Goal: Find contact information: Find contact information

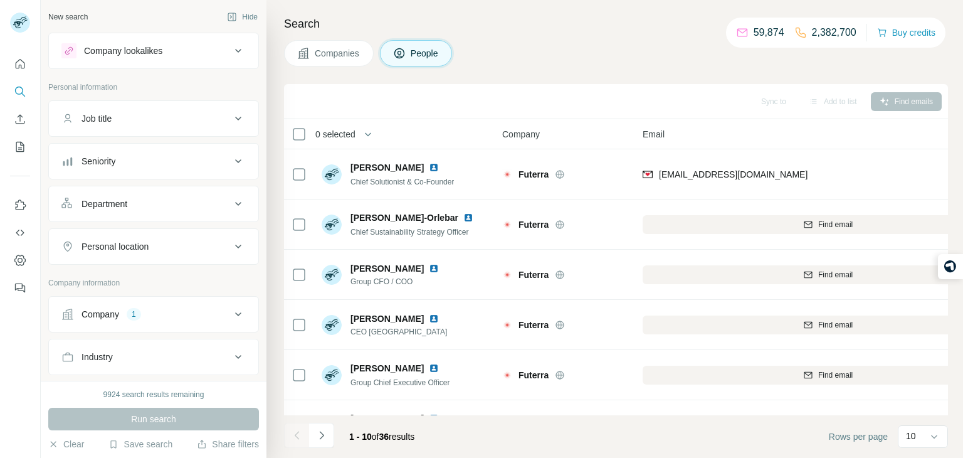
click at [119, 317] on div "Company" at bounding box center [101, 314] width 38 height 13
click at [180, 373] on input "text" at bounding box center [153, 369] width 184 height 23
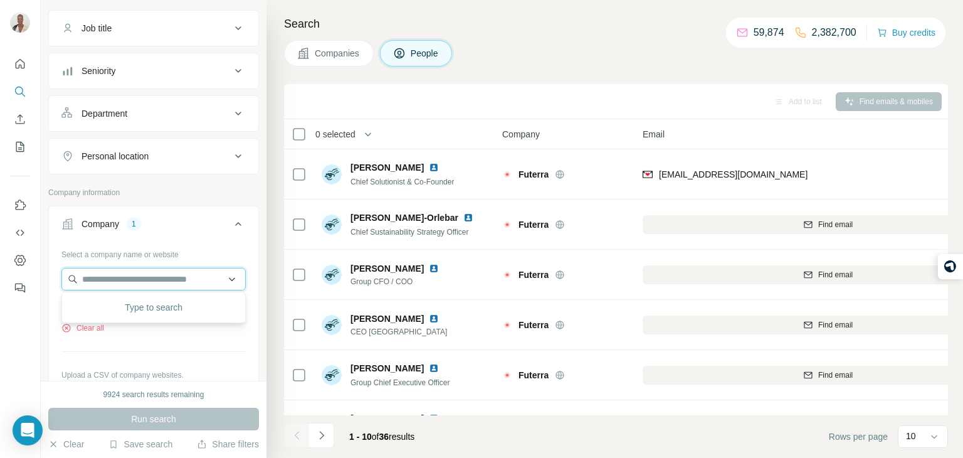
scroll to position [90, 0]
click at [85, 345] on div "Select a company name or website Futerra Clear all Upload a CSV of company webs…" at bounding box center [153, 334] width 184 height 181
click at [69, 329] on icon "button" at bounding box center [66, 328] width 8 height 8
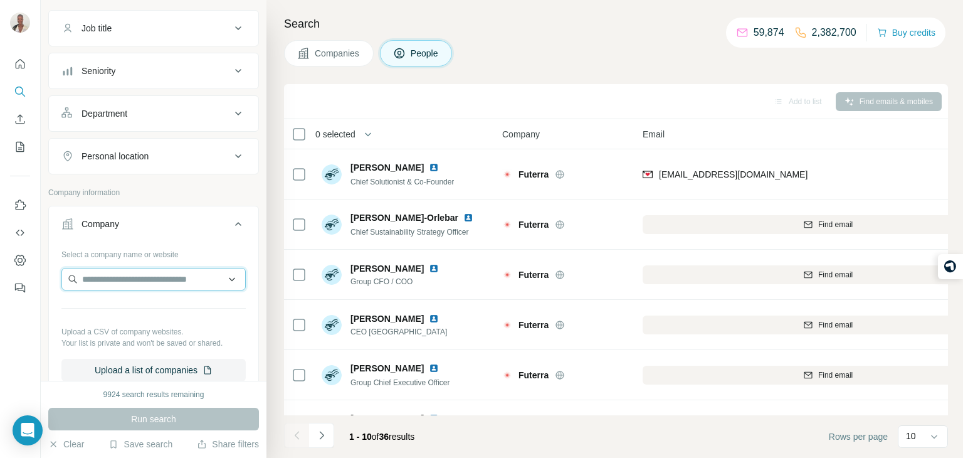
click at [119, 280] on input "text" at bounding box center [153, 279] width 184 height 23
paste input "**********"
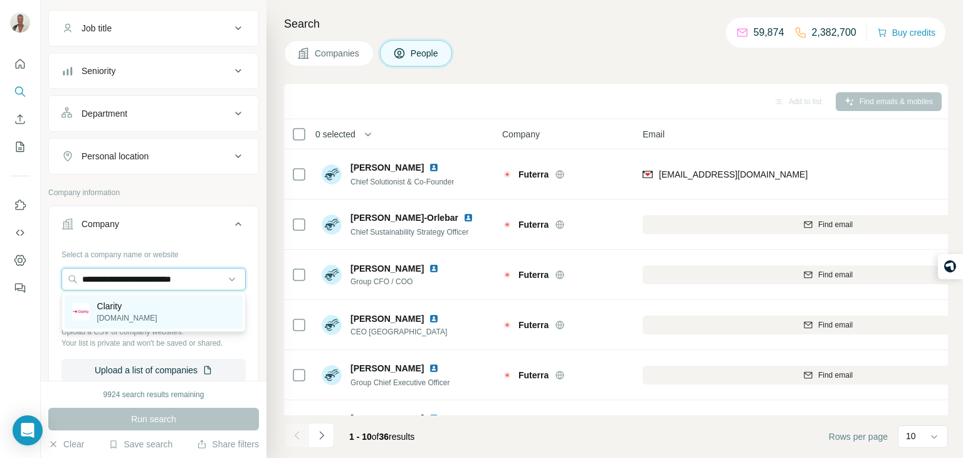
type input "**********"
click at [135, 307] on p "Clarity" at bounding box center [127, 306] width 60 height 13
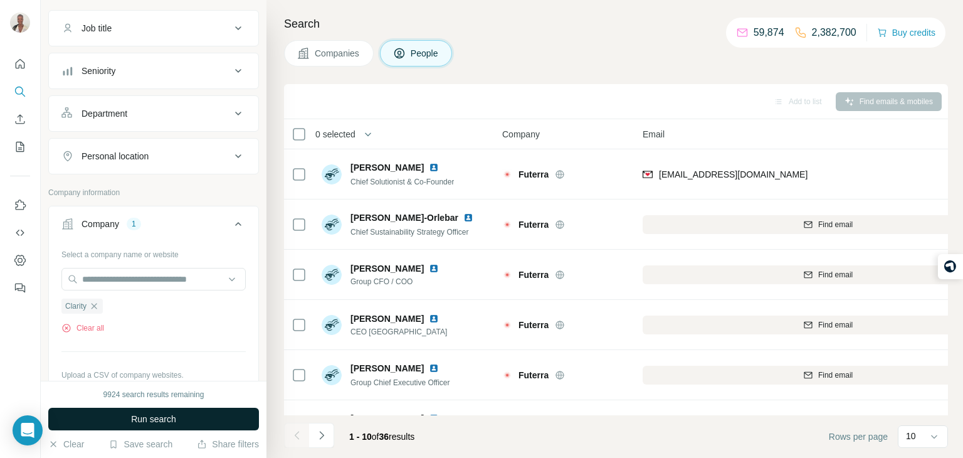
click at [176, 422] on span "Run search" at bounding box center [153, 419] width 45 height 13
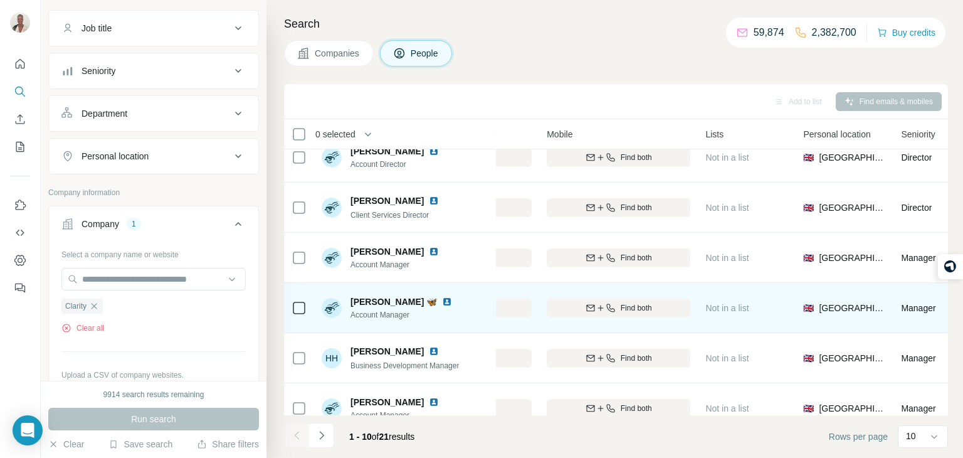
scroll to position [236, 482]
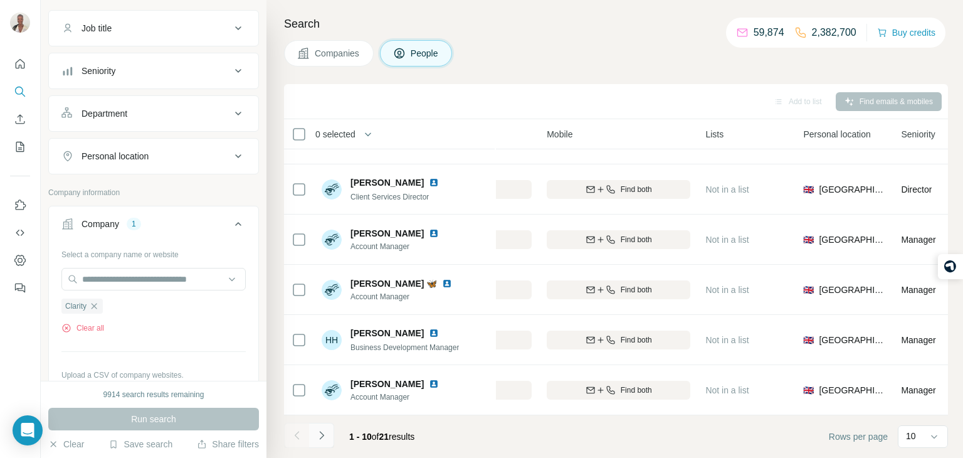
click at [327, 438] on button "Navigate to next page" at bounding box center [321, 435] width 25 height 25
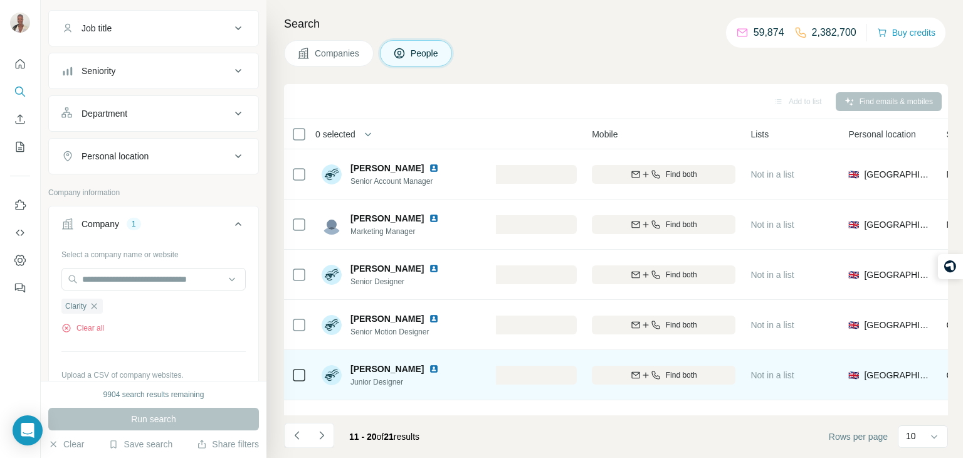
scroll to position [236, 437]
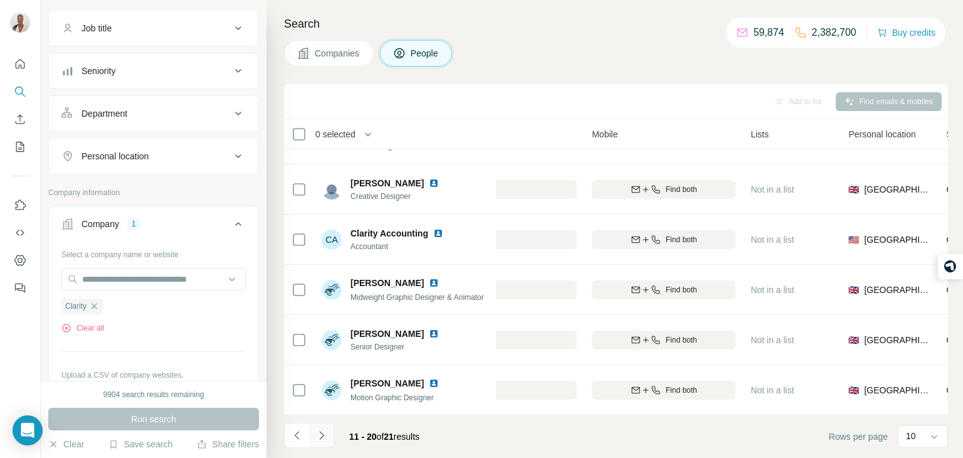
click at [326, 432] on icon "Navigate to next page" at bounding box center [321, 435] width 13 height 13
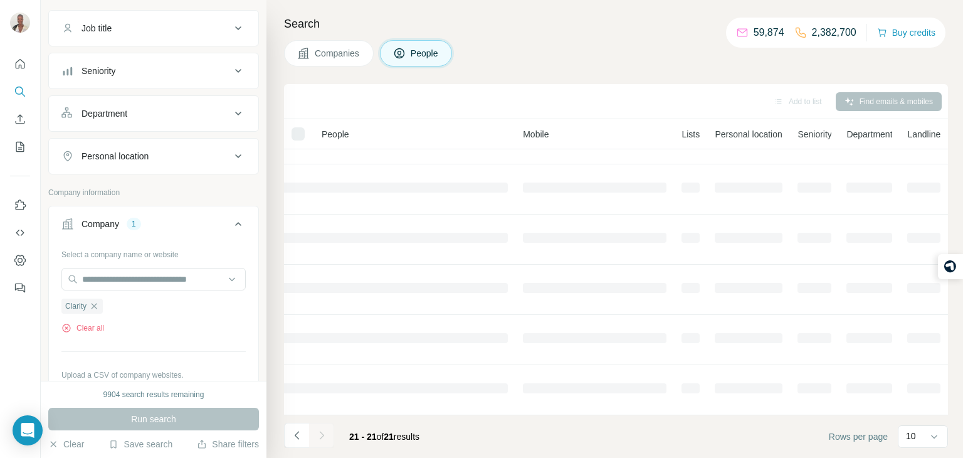
scroll to position [0, 437]
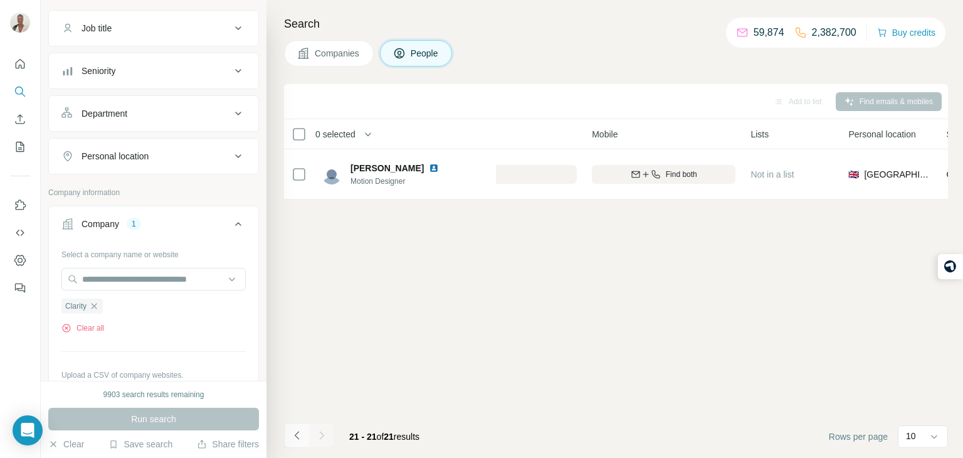
click at [292, 430] on icon "Navigate to previous page" at bounding box center [297, 435] width 13 height 13
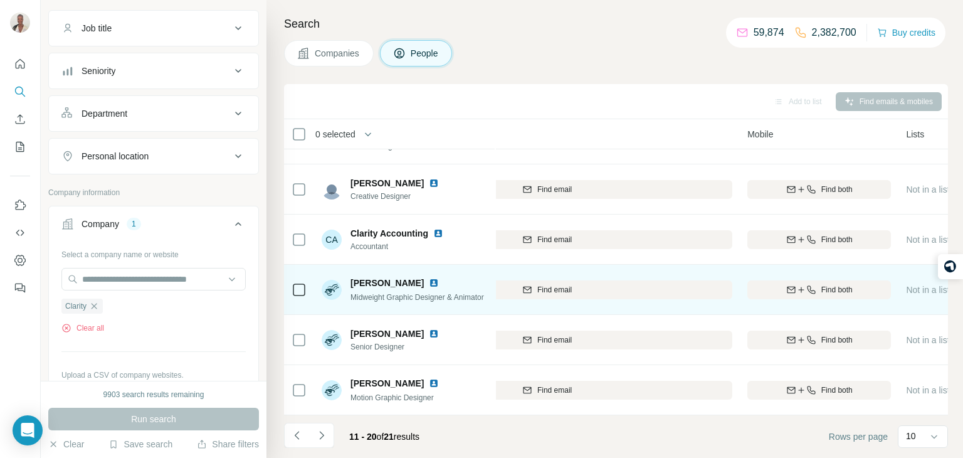
scroll to position [0, 281]
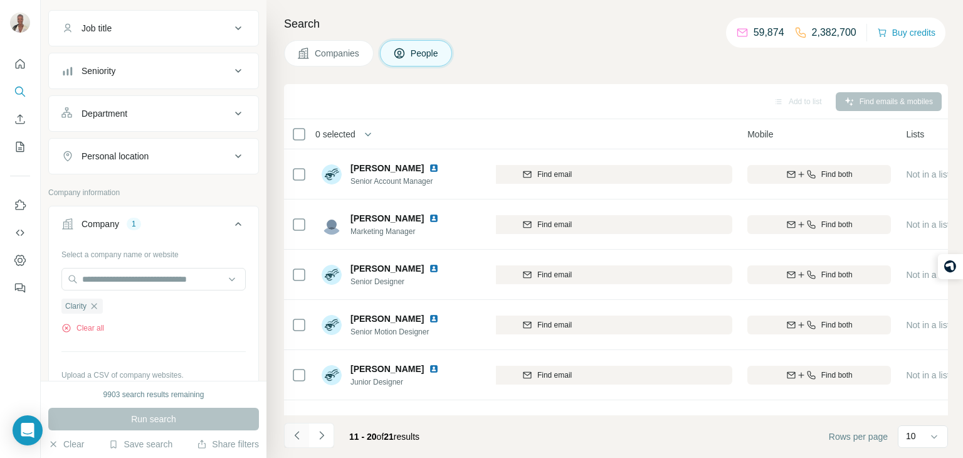
click at [299, 436] on icon "Navigate to previous page" at bounding box center [297, 435] width 13 height 13
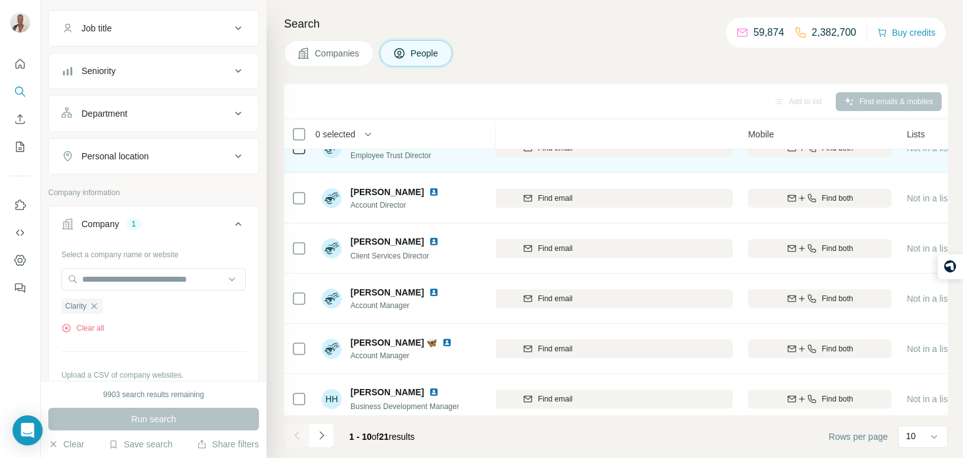
scroll to position [186, 278]
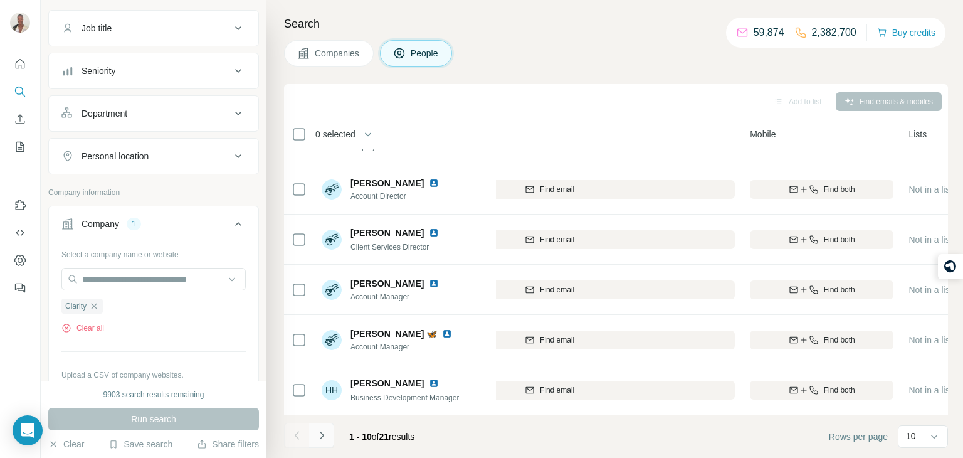
click at [324, 446] on button "Navigate to next page" at bounding box center [321, 435] width 25 height 25
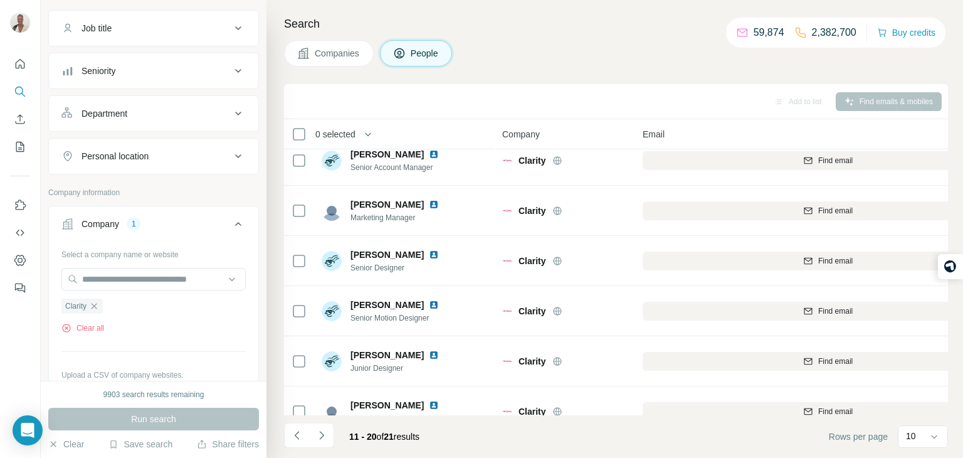
scroll to position [0, 0]
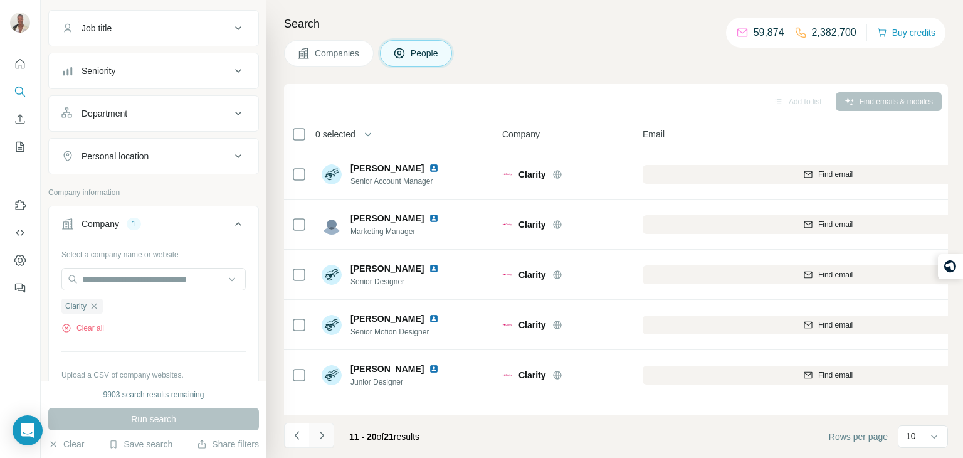
click at [327, 427] on button "Navigate to next page" at bounding box center [321, 435] width 25 height 25
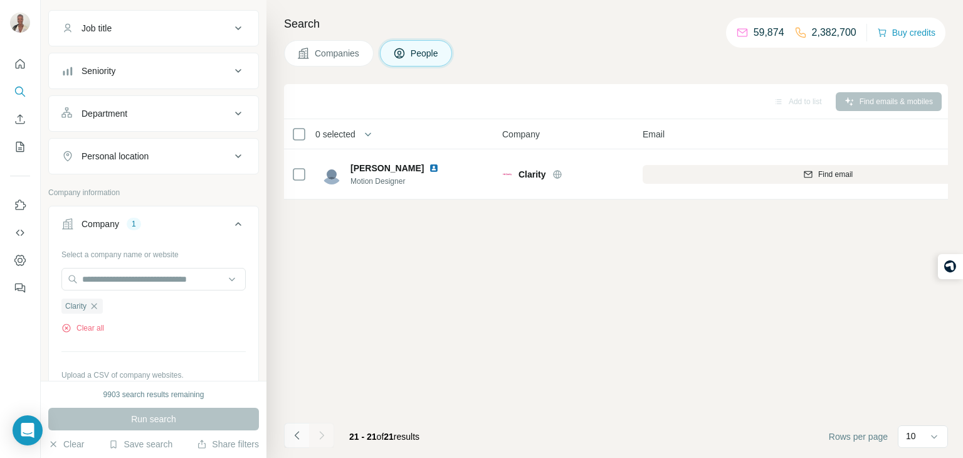
click at [299, 433] on icon "Navigate to previous page" at bounding box center [297, 435] width 13 height 13
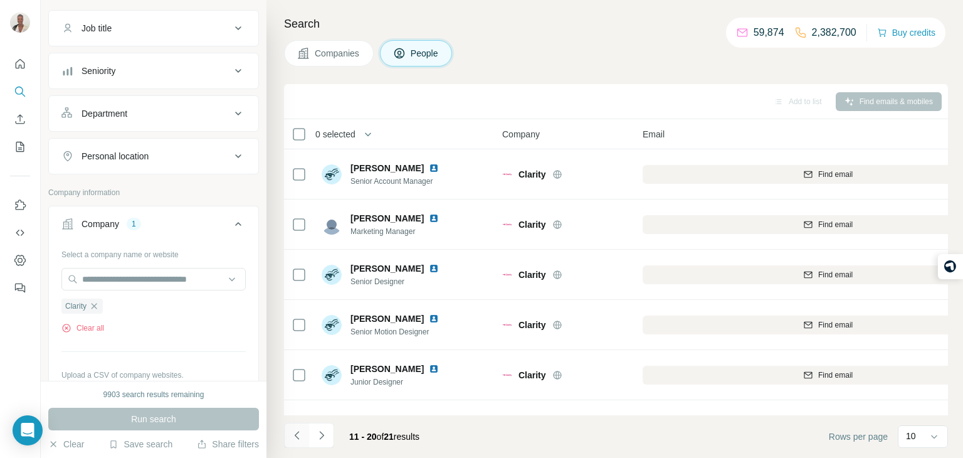
click at [297, 440] on icon "Navigate to previous page" at bounding box center [297, 435] width 13 height 13
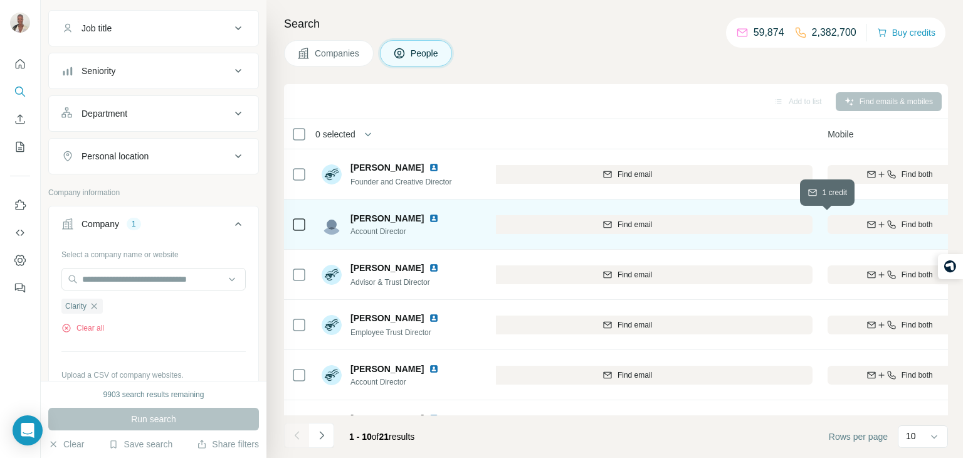
scroll to position [0, 261]
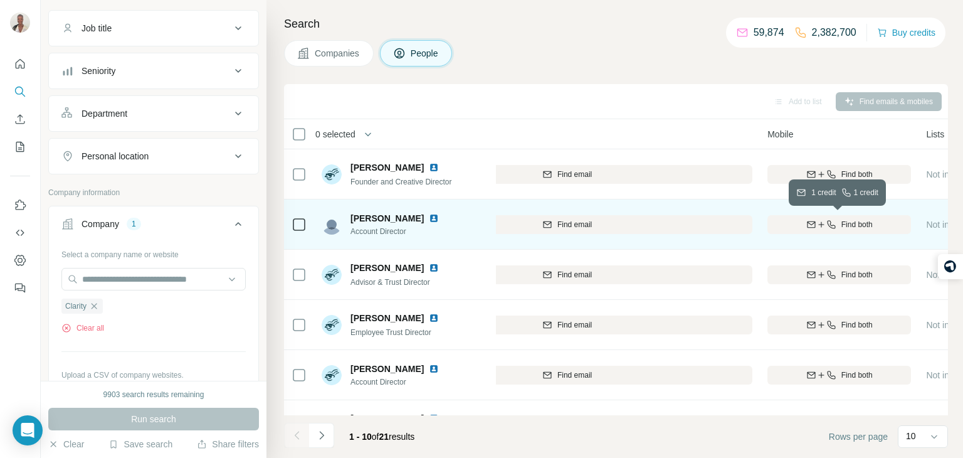
click at [795, 221] on div "Find both" at bounding box center [840, 224] width 144 height 11
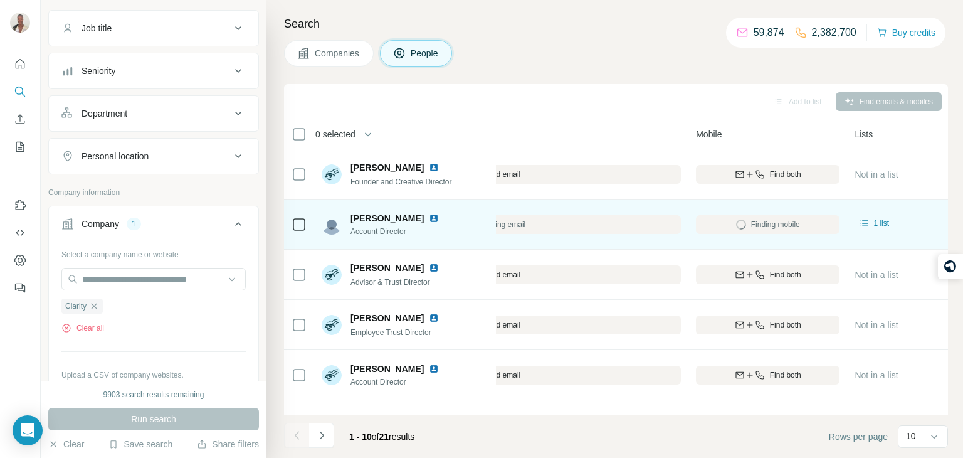
scroll to position [0, 349]
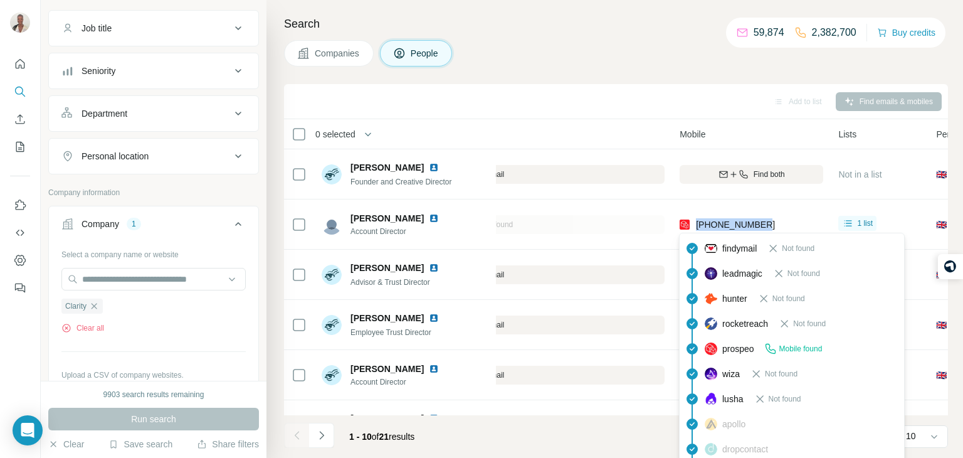
drag, startPoint x: 773, startPoint y: 218, endPoint x: 696, endPoint y: 219, distance: 77.1
click at [696, 219] on div "[PHONE_NUMBER]" at bounding box center [752, 224] width 144 height 34
copy span "[PHONE_NUMBER]"
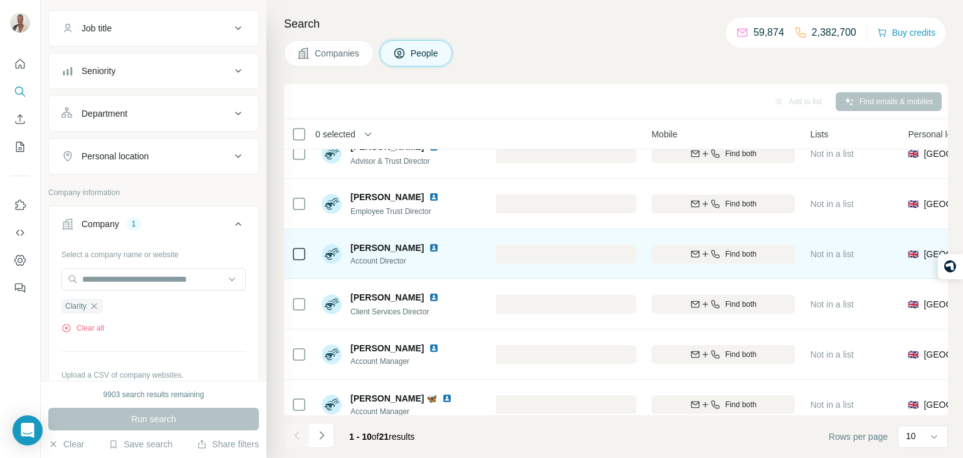
scroll to position [121, 378]
click at [684, 254] on div "Find both" at bounding box center [723, 253] width 144 height 11
click at [745, 245] on div "[PHONE_NUMBER]" at bounding box center [723, 253] width 144 height 34
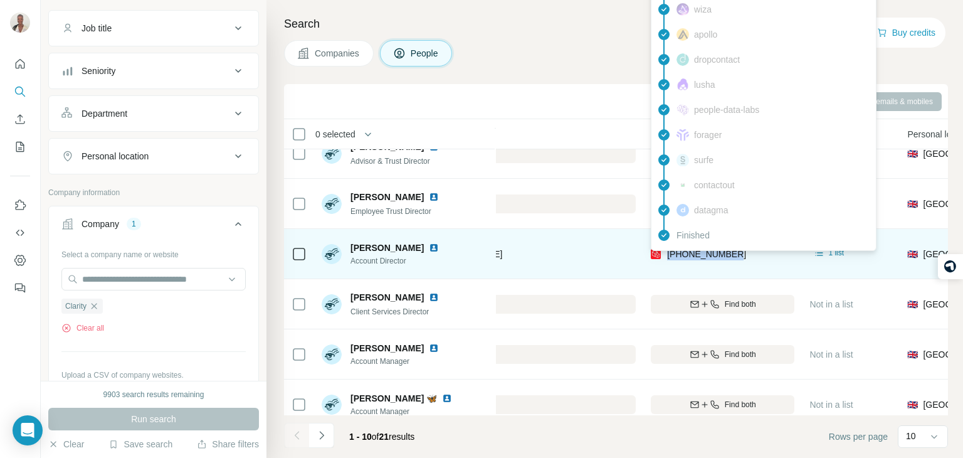
drag, startPoint x: 742, startPoint y: 255, endPoint x: 667, endPoint y: 258, distance: 75.4
click at [667, 258] on div "[PHONE_NUMBER]" at bounding box center [723, 253] width 144 height 34
copy span "[PHONE_NUMBER]"
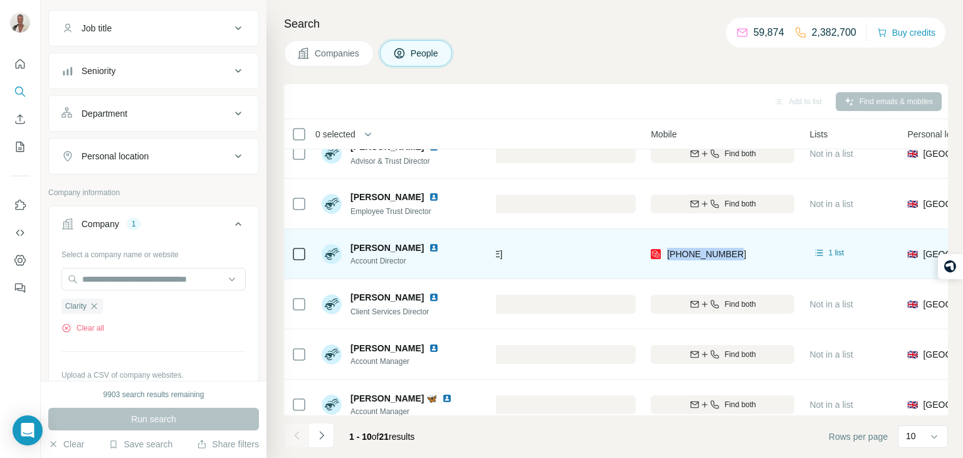
click at [751, 263] on div "[PHONE_NUMBER]" at bounding box center [723, 253] width 144 height 34
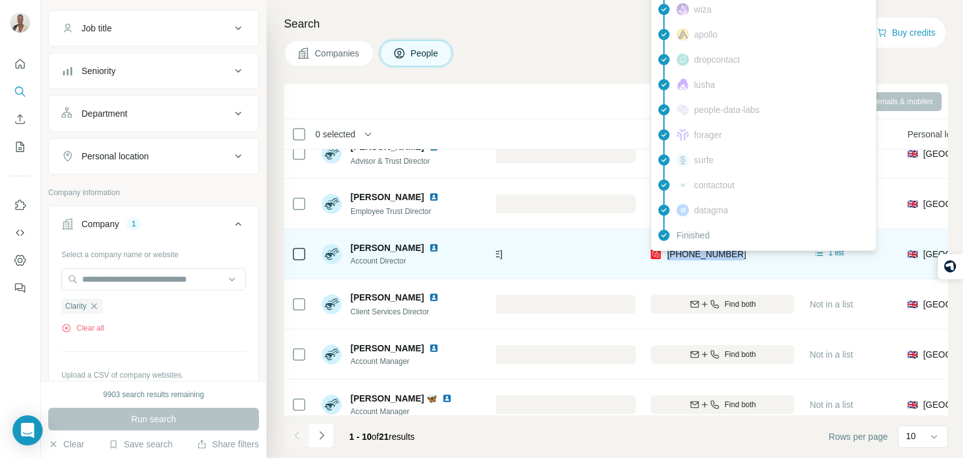
drag, startPoint x: 738, startPoint y: 254, endPoint x: 666, endPoint y: 253, distance: 71.5
click at [666, 253] on div "[PHONE_NUMBER]" at bounding box center [723, 253] width 144 height 34
copy span "[PHONE_NUMBER]"
